Goal: Information Seeking & Learning: Learn about a topic

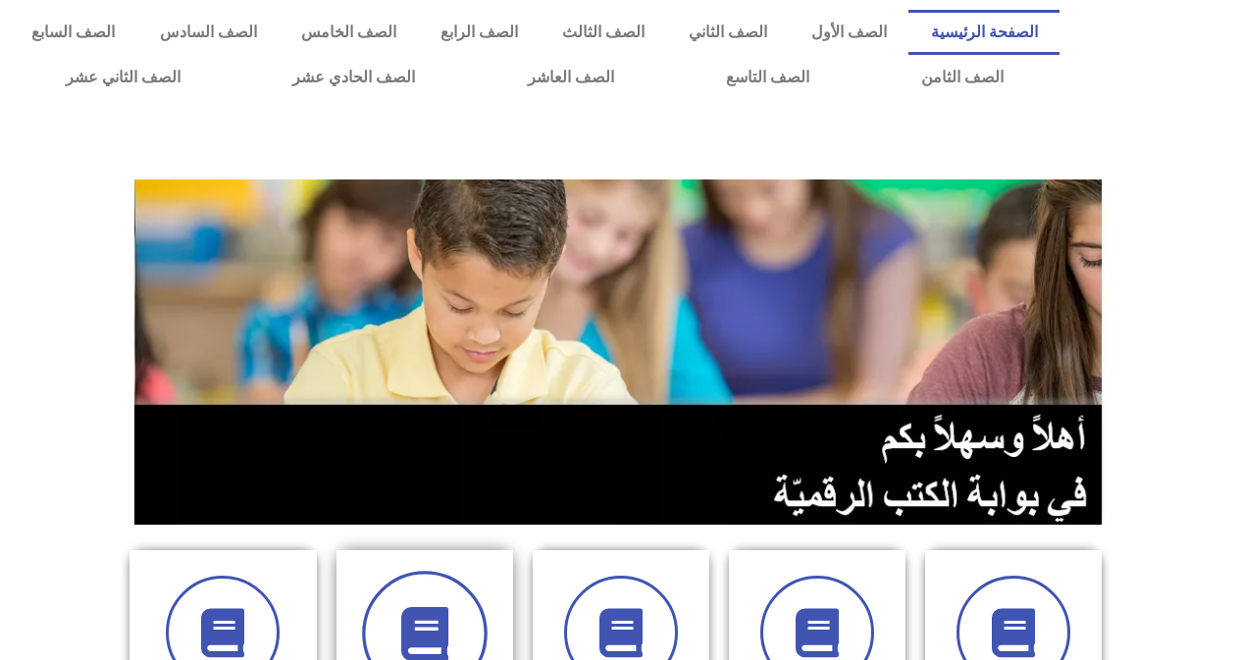
click at [439, 584] on span at bounding box center [425, 634] width 126 height 126
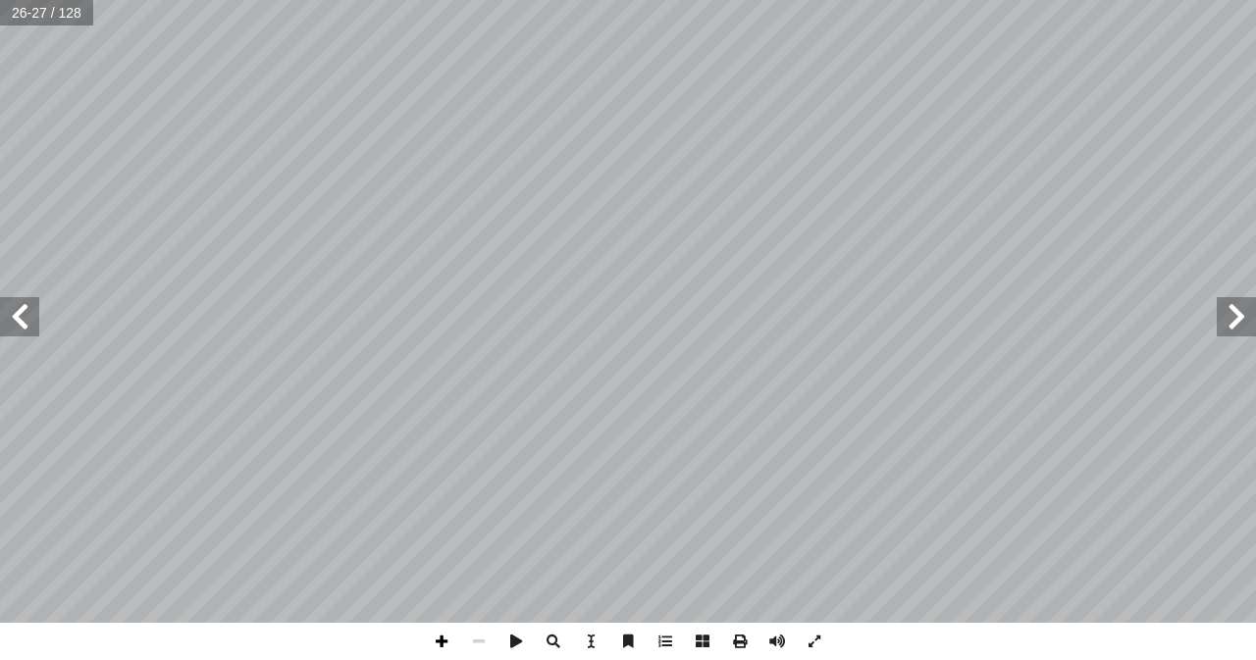
click at [443, 649] on span at bounding box center [441, 641] width 37 height 37
click at [439, 641] on span at bounding box center [441, 641] width 37 height 37
click at [27, 303] on span at bounding box center [19, 316] width 39 height 39
